Goal: Check status: Check status

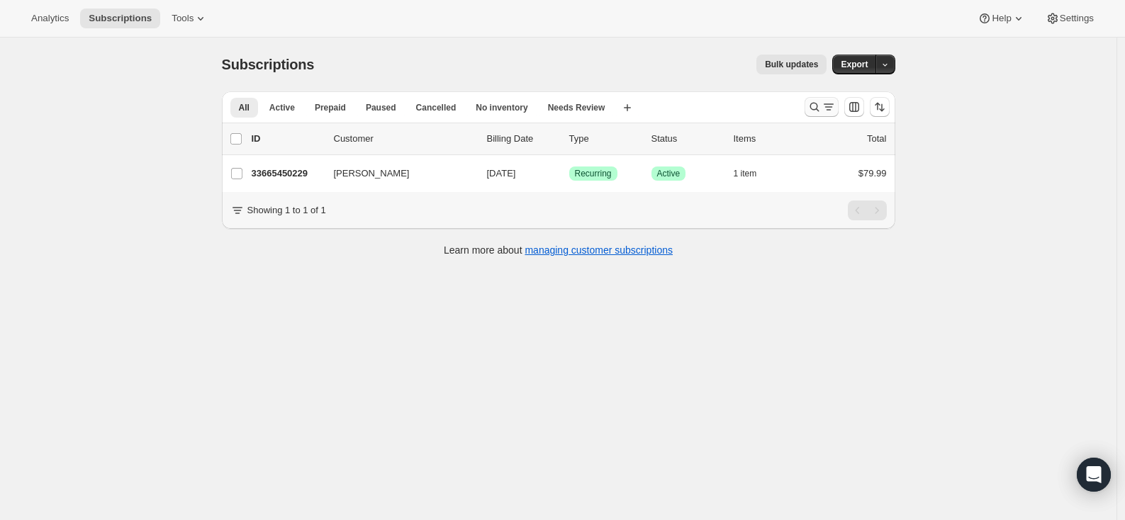
click at [821, 104] on icon "Search and filter results" at bounding box center [814, 107] width 14 height 14
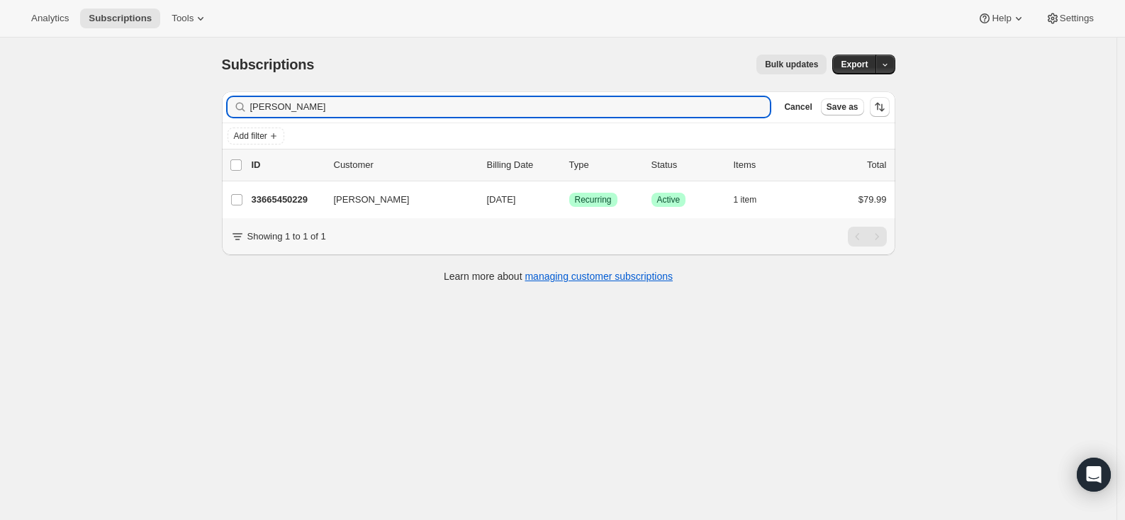
type input "[PERSON_NAME]"
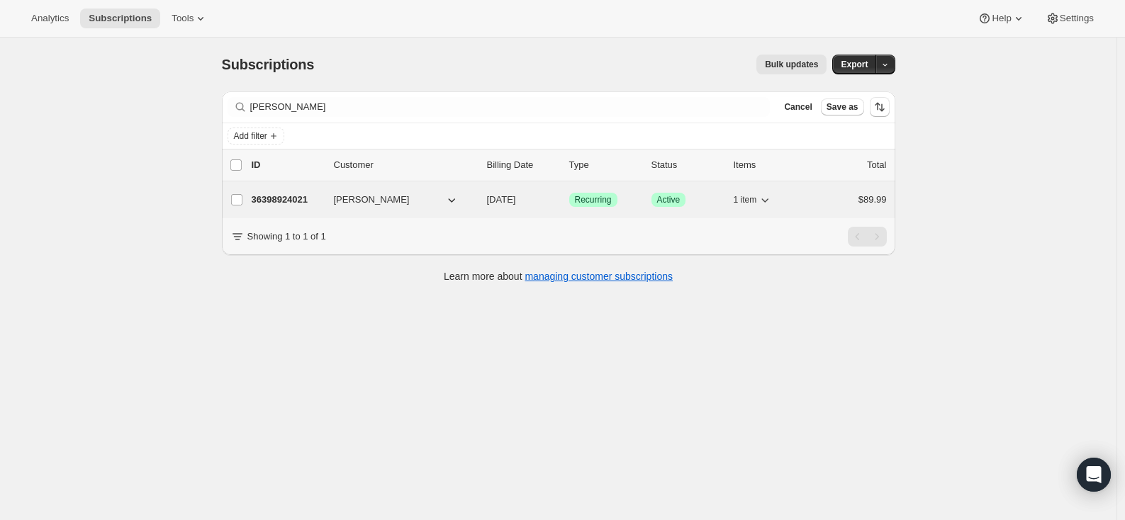
click at [282, 197] on p "36398924021" at bounding box center [287, 200] width 71 height 14
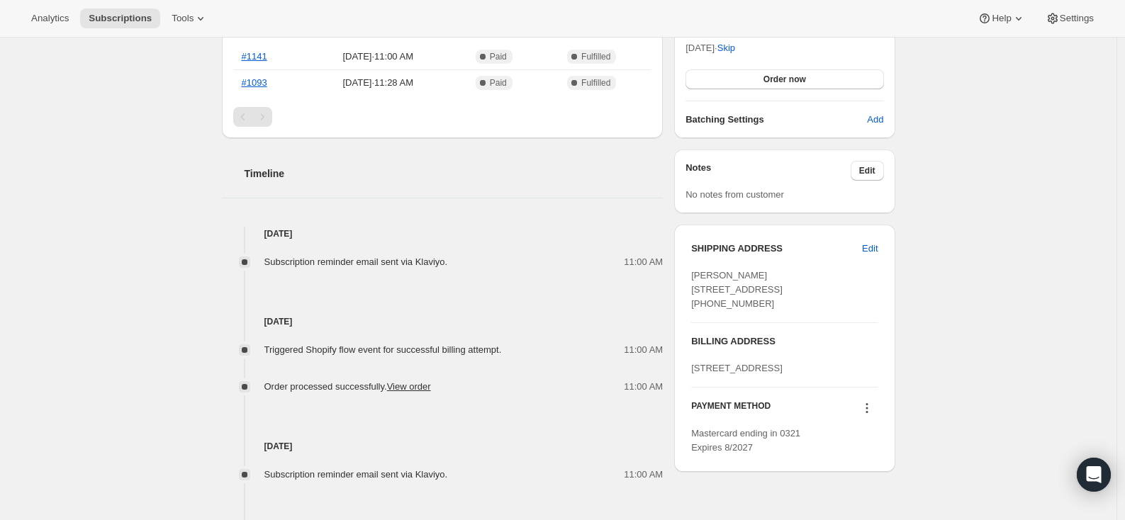
scroll to position [403, 0]
